Goal: Information Seeking & Learning: Learn about a topic

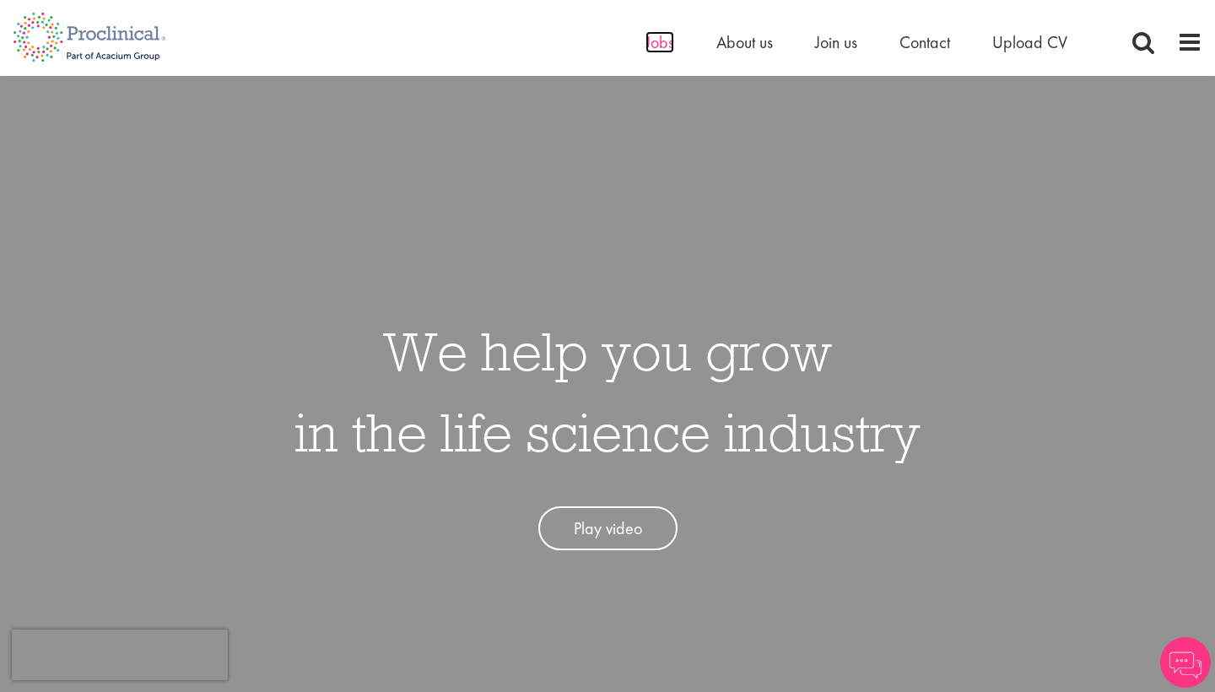
click at [661, 50] on span "Jobs" at bounding box center [659, 42] width 29 height 22
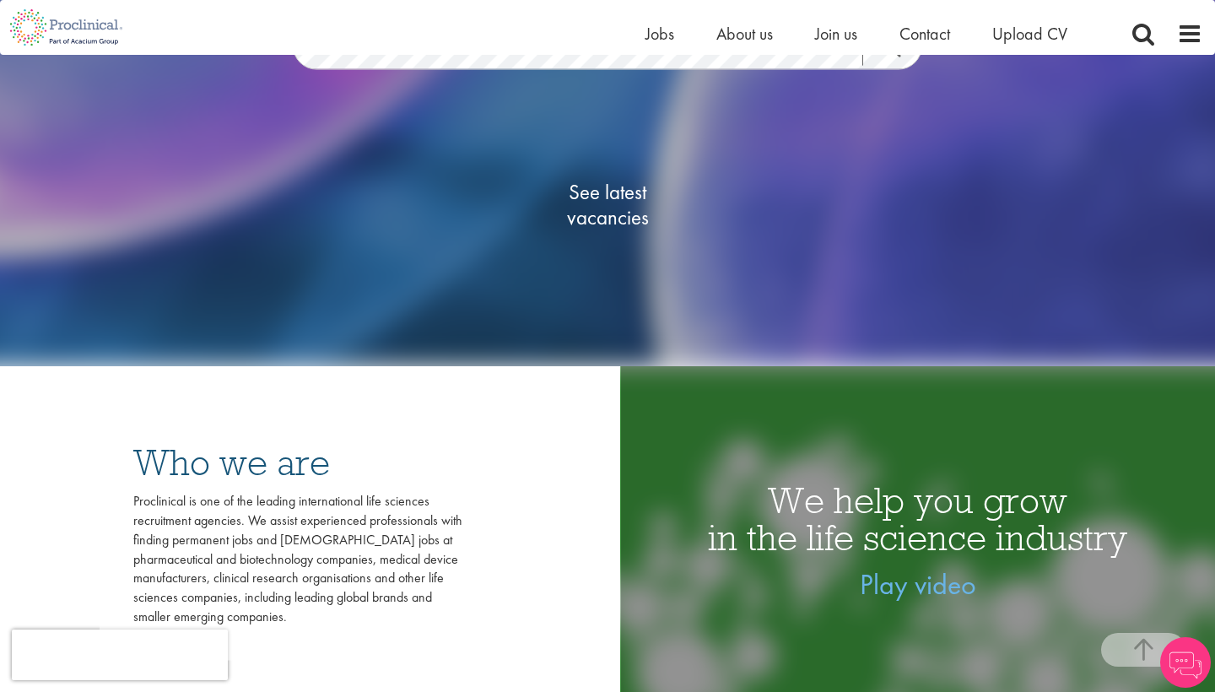
scroll to position [297, 0]
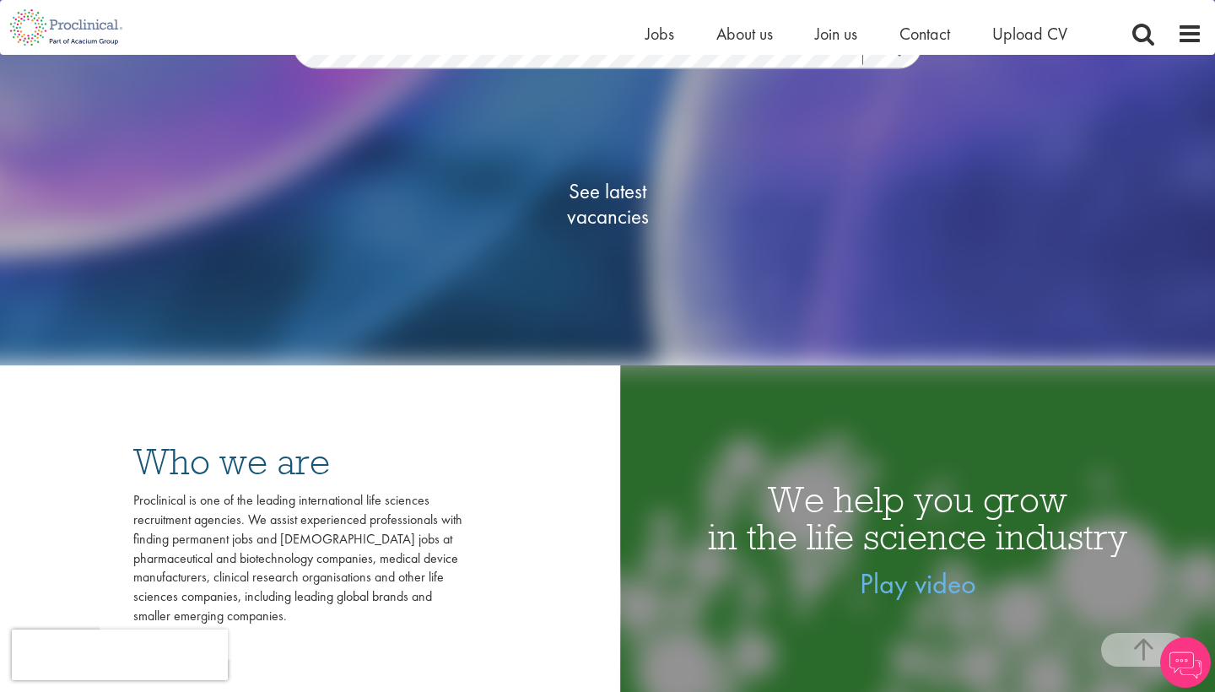
click at [612, 212] on span "See latest vacancies" at bounding box center [607, 204] width 169 height 51
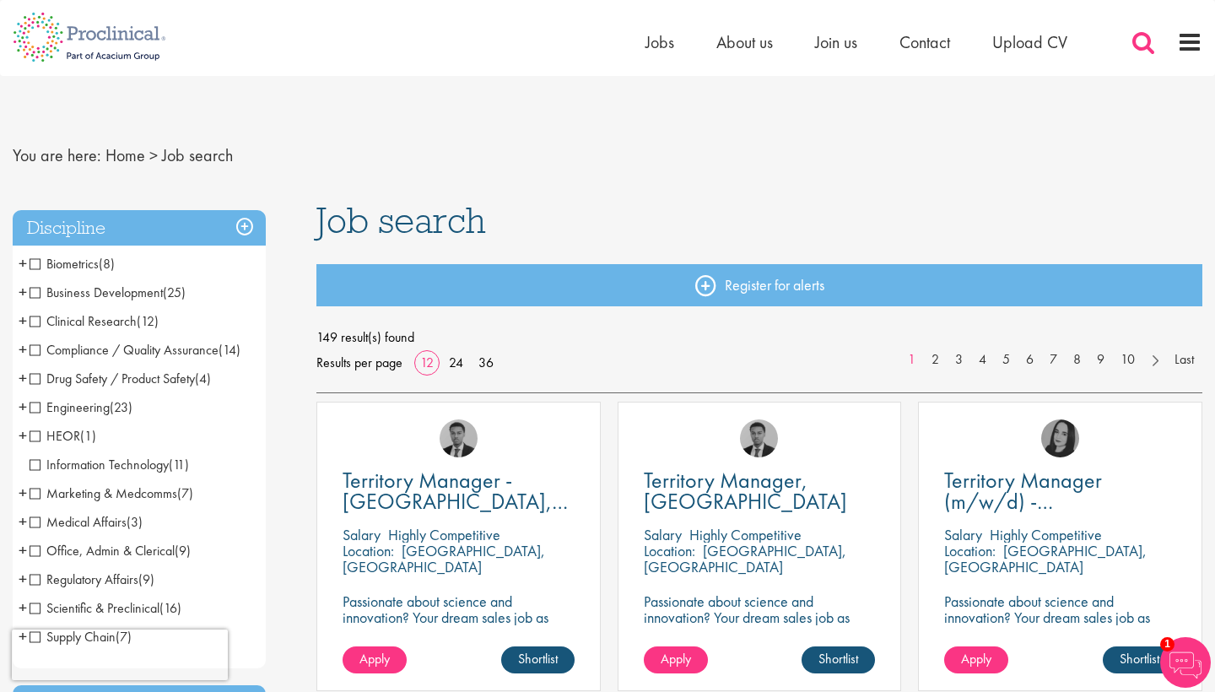
click at [1142, 36] on span at bounding box center [1142, 42] width 25 height 25
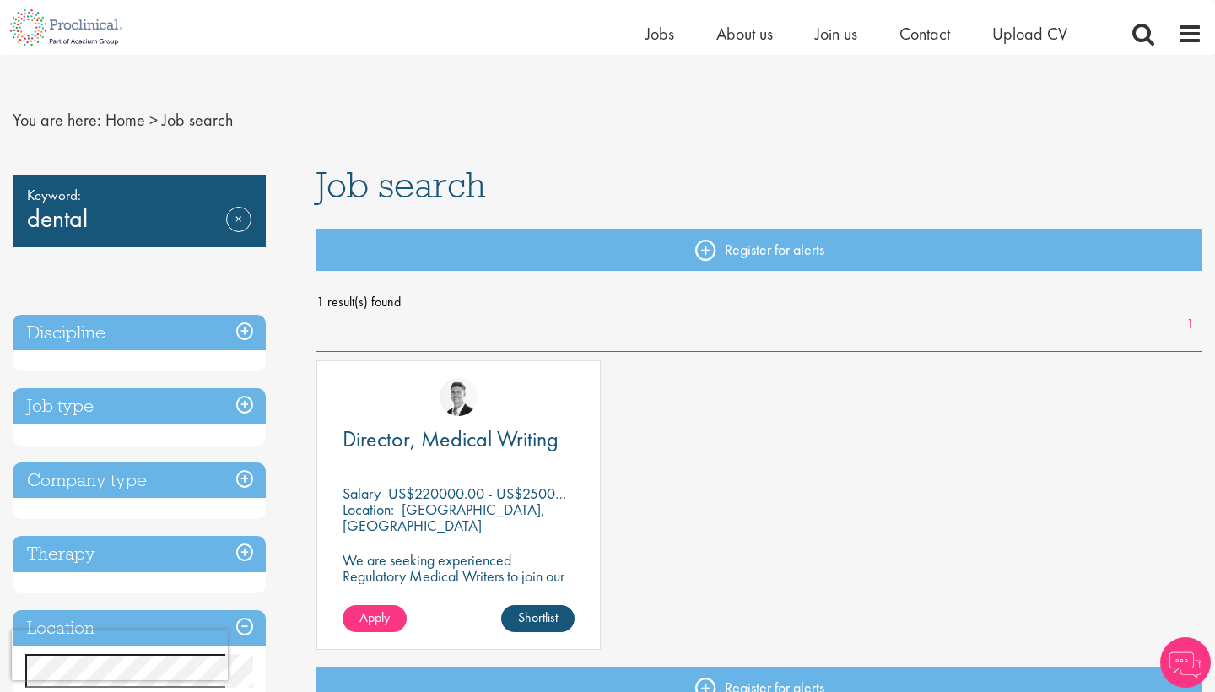
scroll to position [16, 0]
